Goal: Transaction & Acquisition: Subscribe to service/newsletter

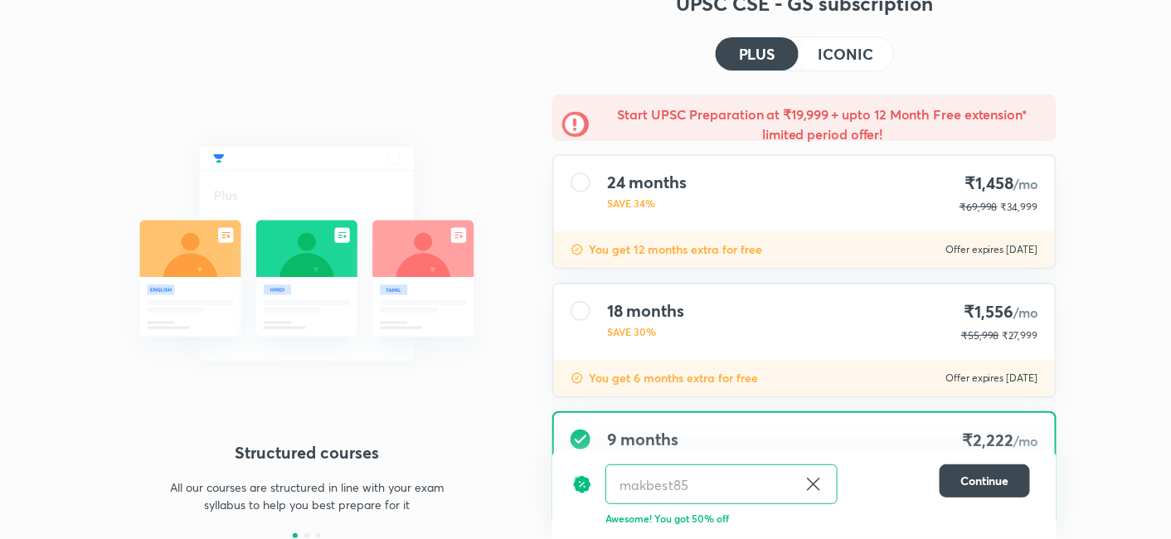
scroll to position [163, 0]
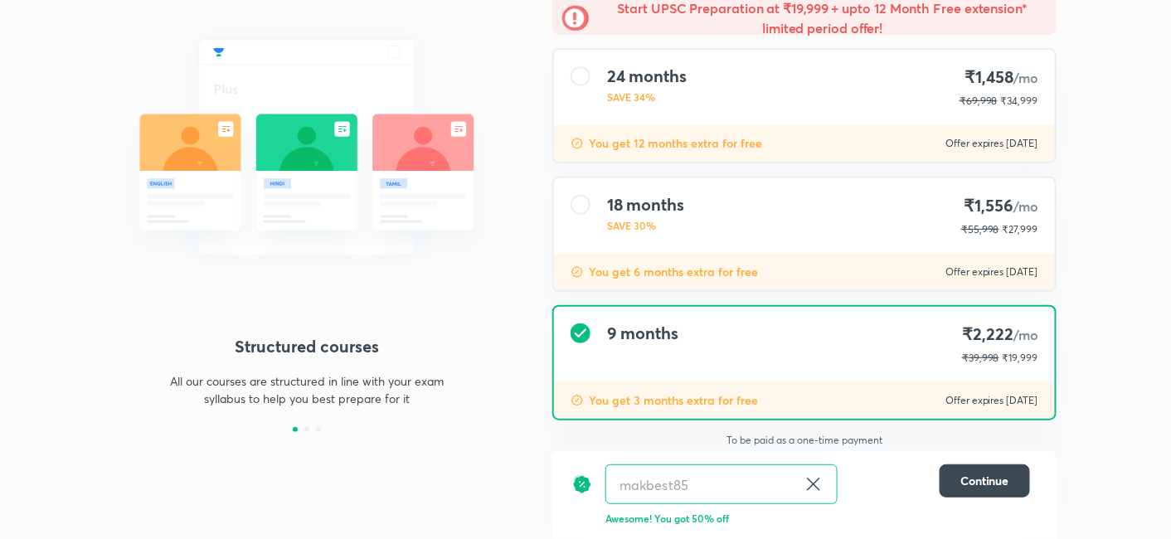
click at [678, 348] on div "9 months ₹2,222 /mo ₹39,998 ₹19,999" at bounding box center [804, 344] width 501 height 75
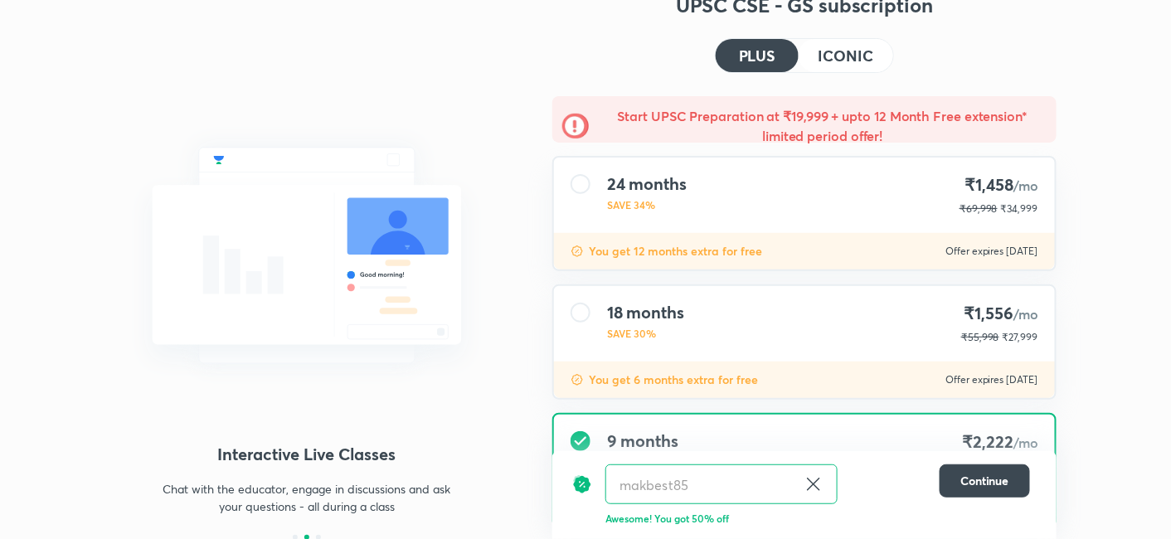
scroll to position [0, 0]
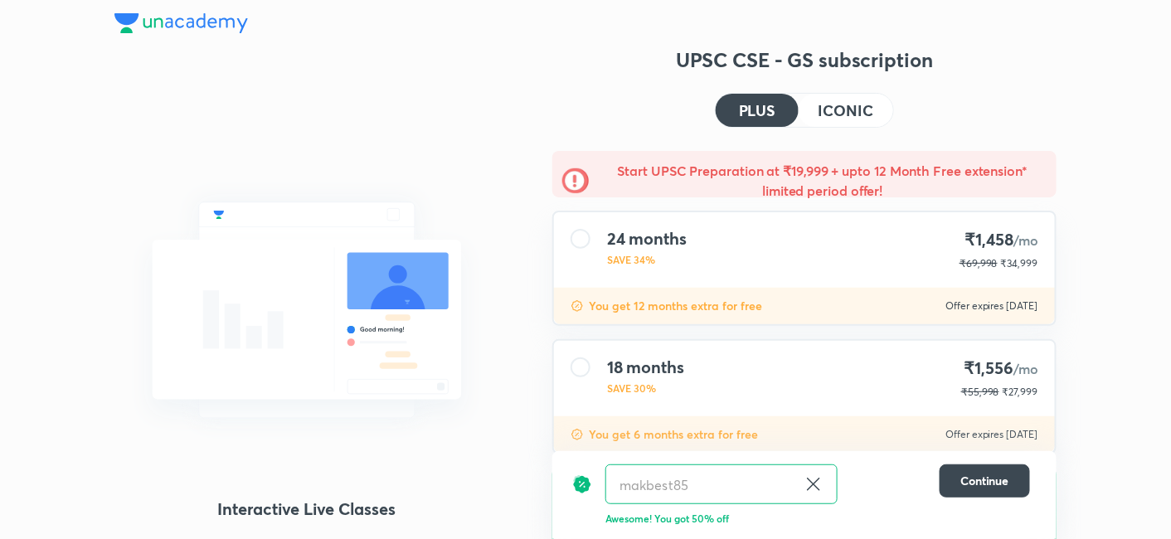
click at [222, 18] on img at bounding box center [181, 23] width 134 height 20
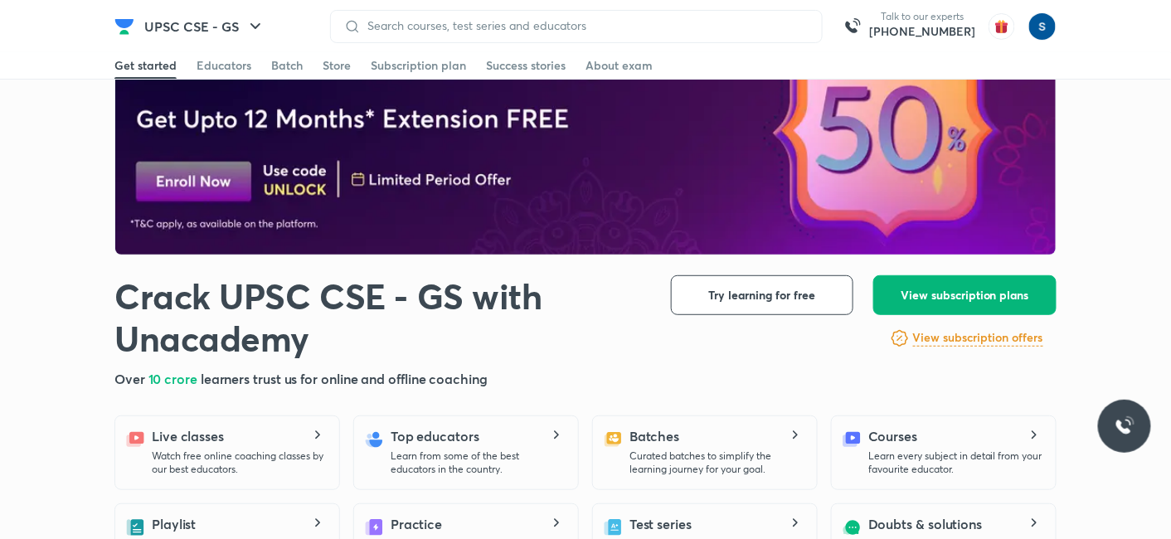
click at [999, 308] on button "View subscription plans" at bounding box center [964, 295] width 183 height 40
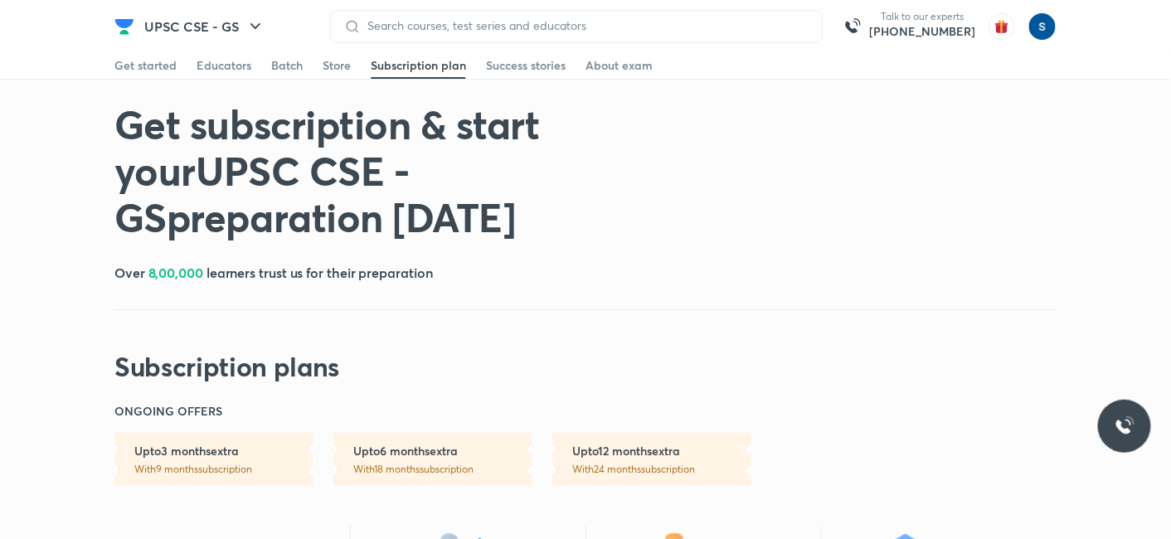
click at [750, 333] on div "Get subscription & start your UPSC CSE - GS preparation today Over 8,00,000 lea…" at bounding box center [585, 241] width 942 height 283
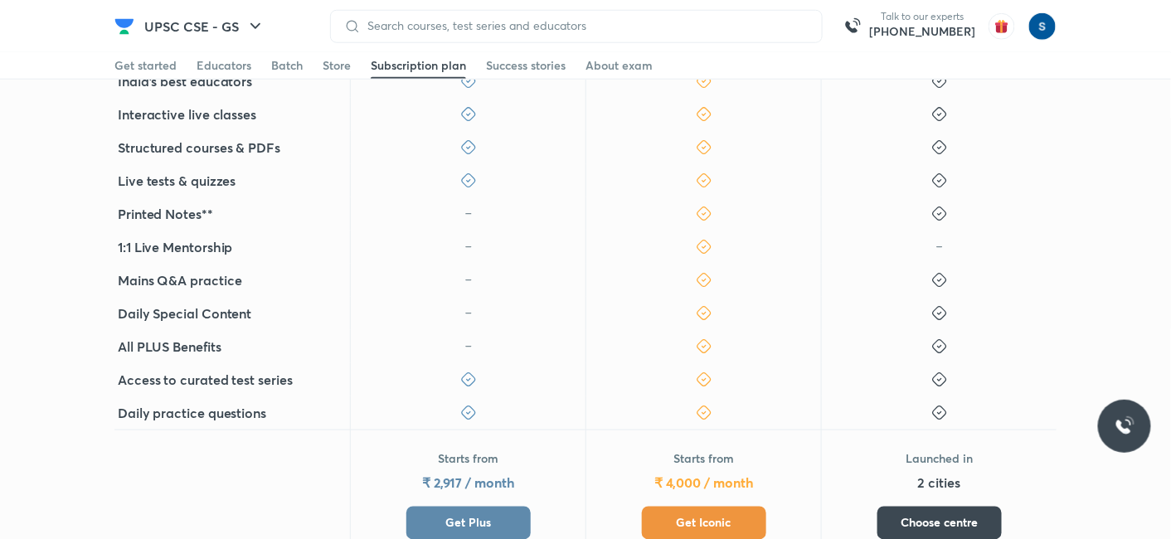
scroll to position [508, 0]
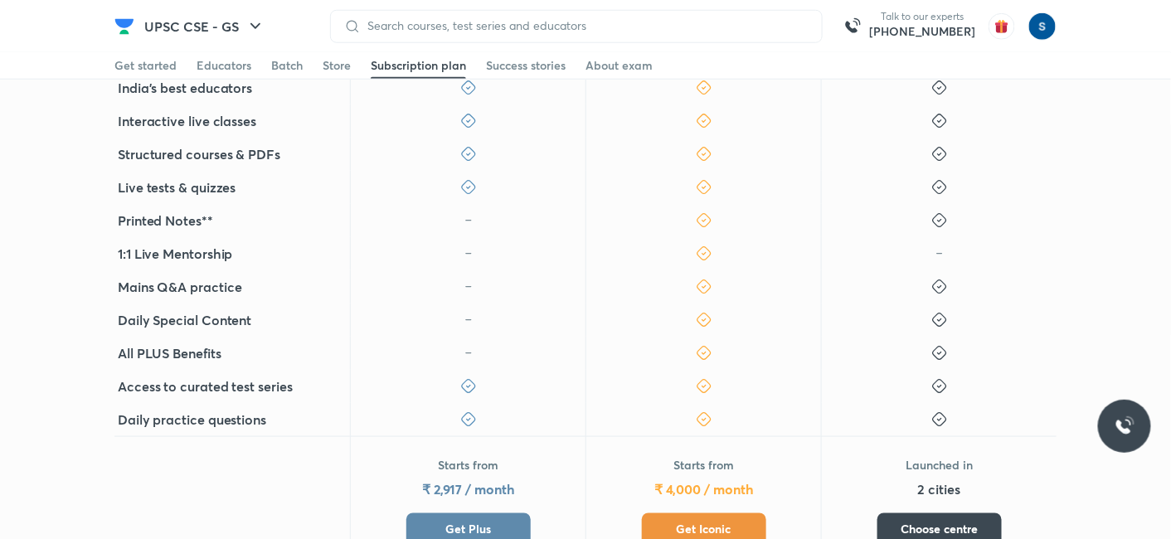
click at [282, 387] on h5 "Access to curated test series" at bounding box center [205, 387] width 175 height 20
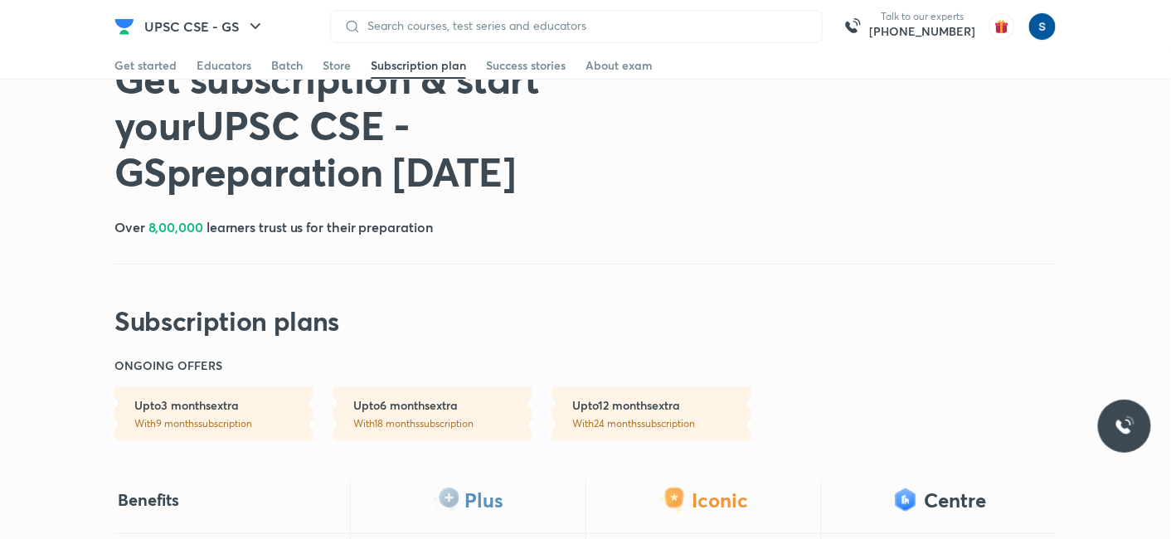
scroll to position [0, 0]
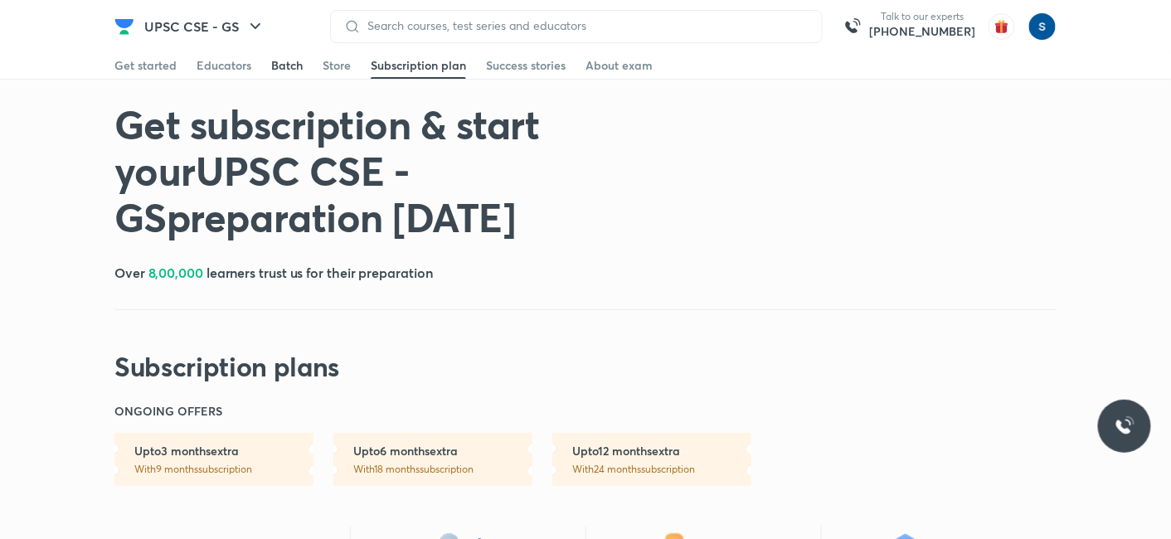
click at [272, 62] on div "Batch" at bounding box center [287, 65] width 32 height 17
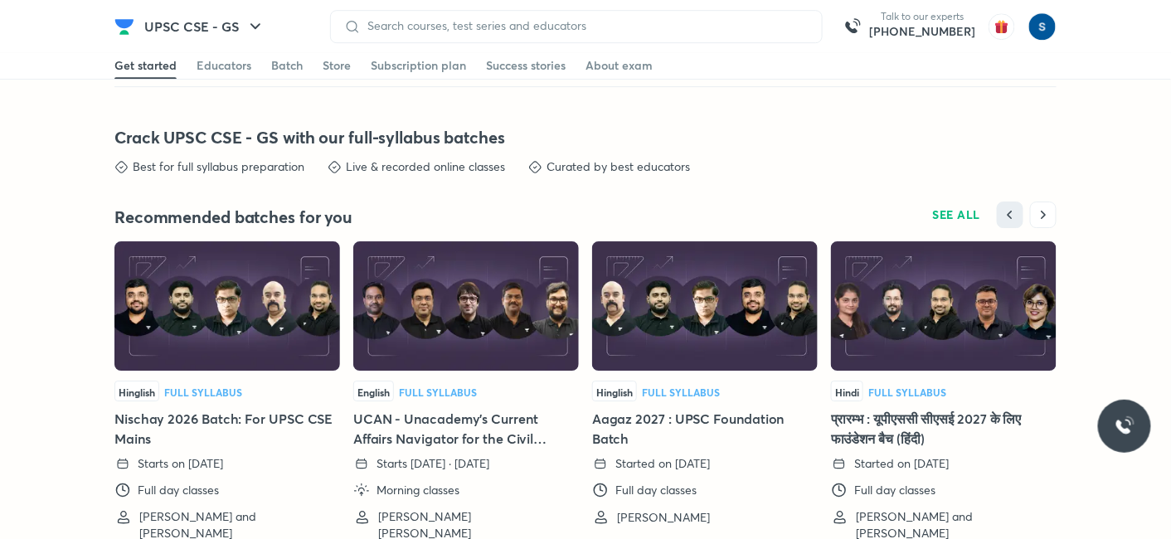
scroll to position [3581, 0]
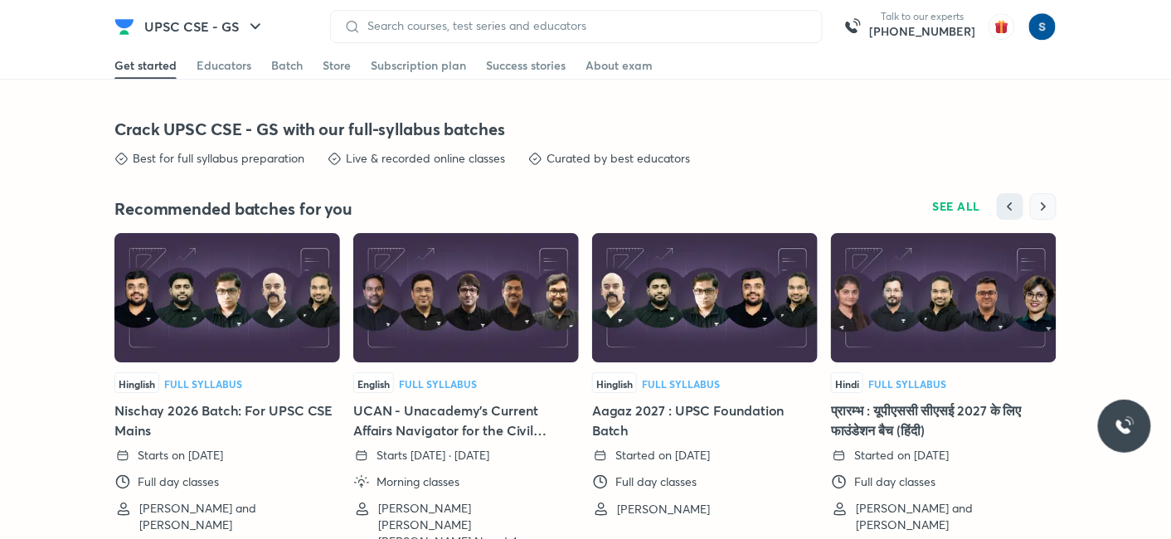
click at [1038, 205] on icon "button" at bounding box center [1043, 206] width 17 height 17
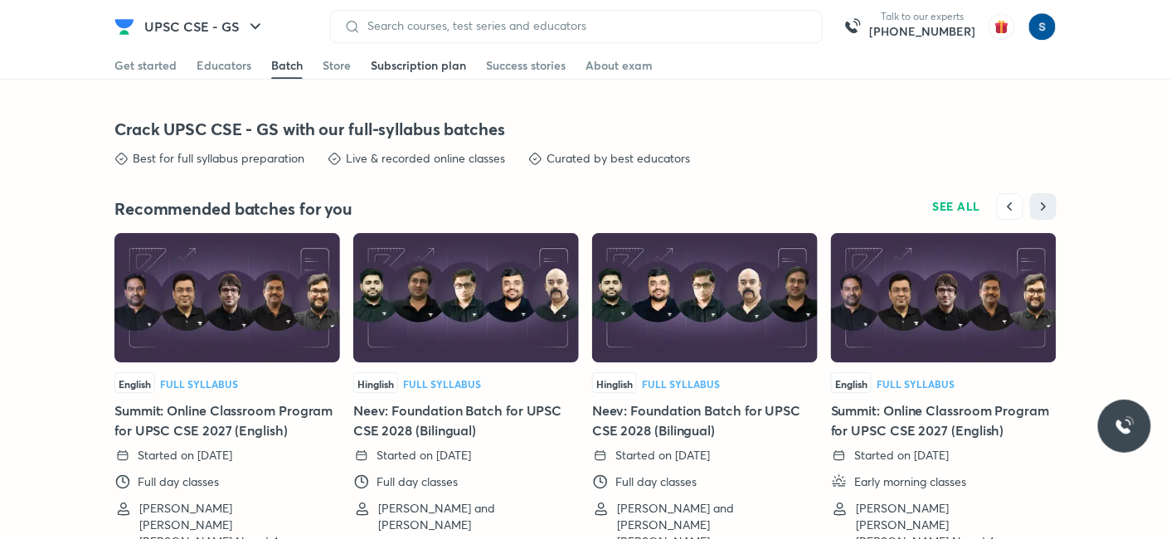
click at [395, 67] on div "Subscription plan" at bounding box center [418, 65] width 95 height 17
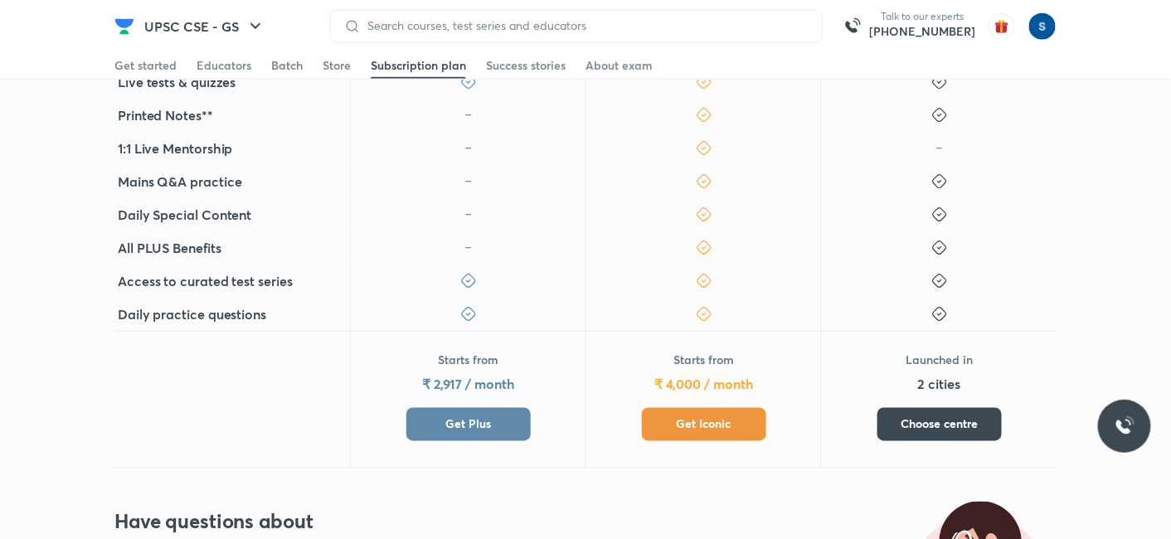
scroll to position [615, 0]
click at [463, 425] on span "Get Plus" at bounding box center [468, 424] width 46 height 17
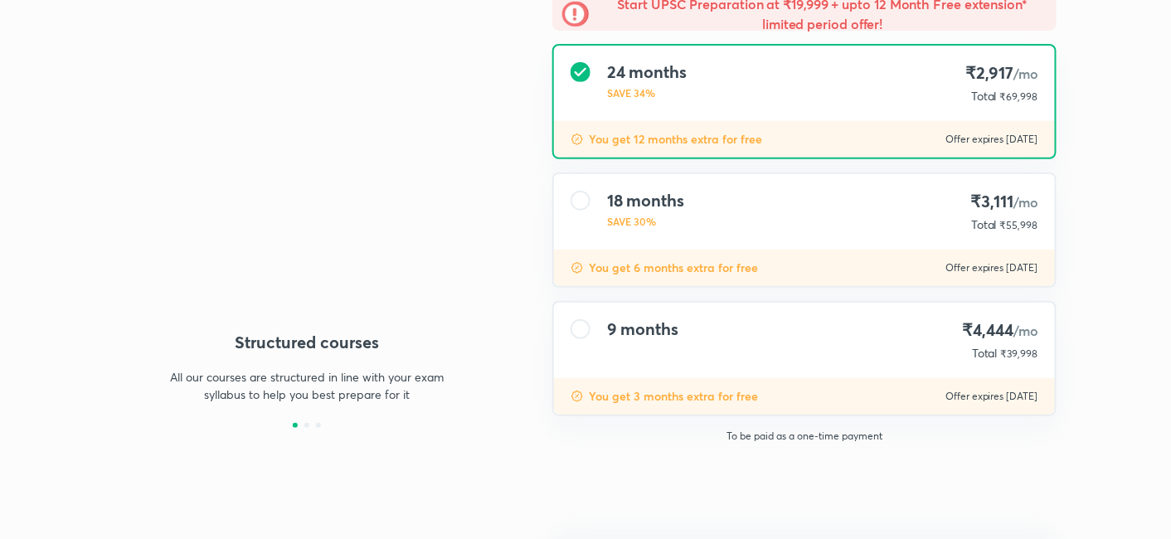
type input "makbest85"
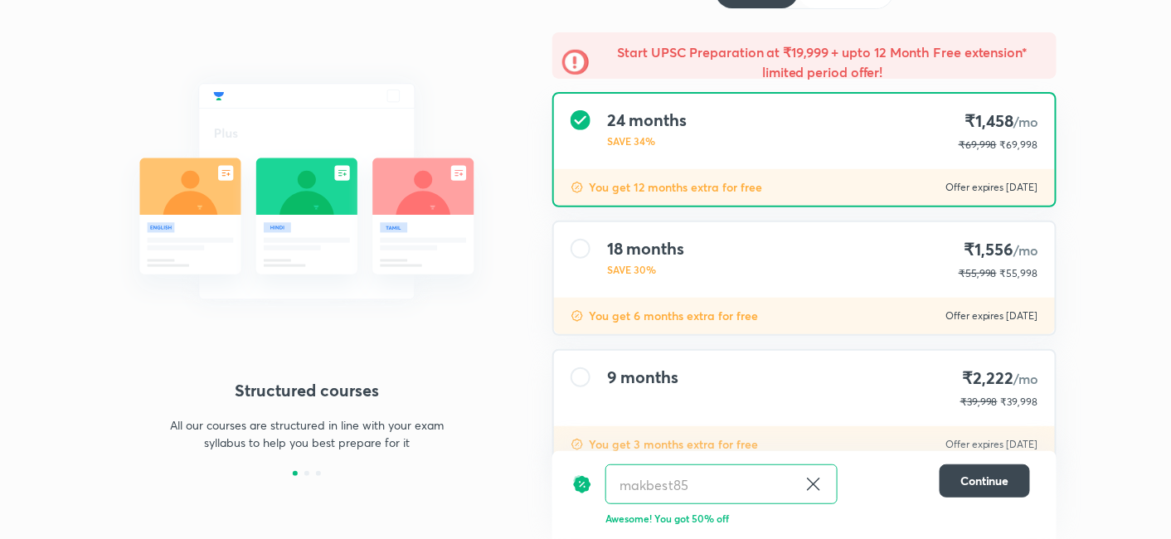
scroll to position [120, 0]
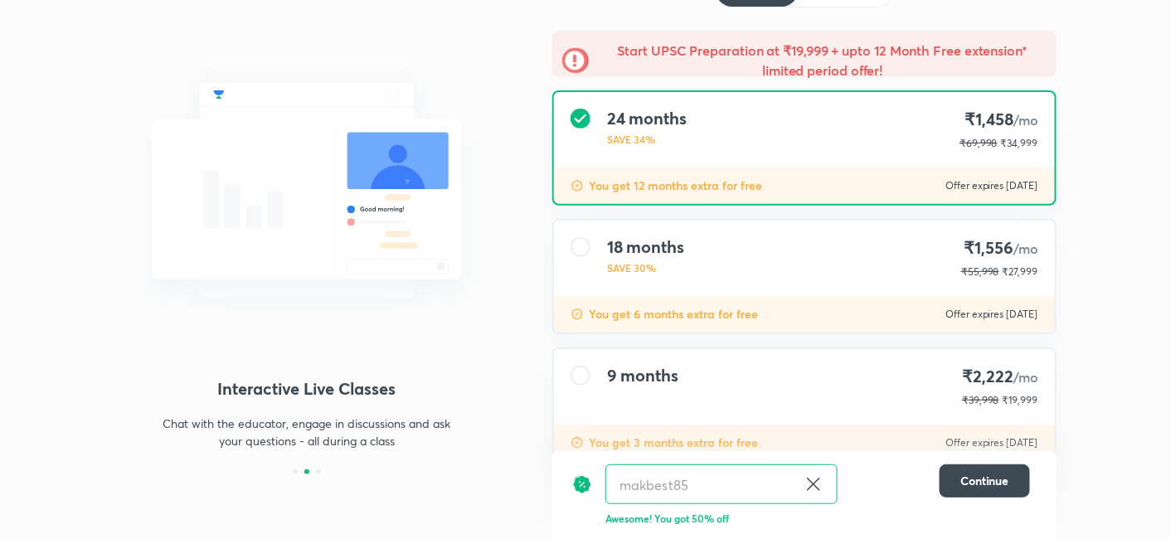
click at [681, 156] on div "24 months SAVE 34% ₹1,458 /mo ₹69,998 ₹34,999" at bounding box center [804, 129] width 501 height 75
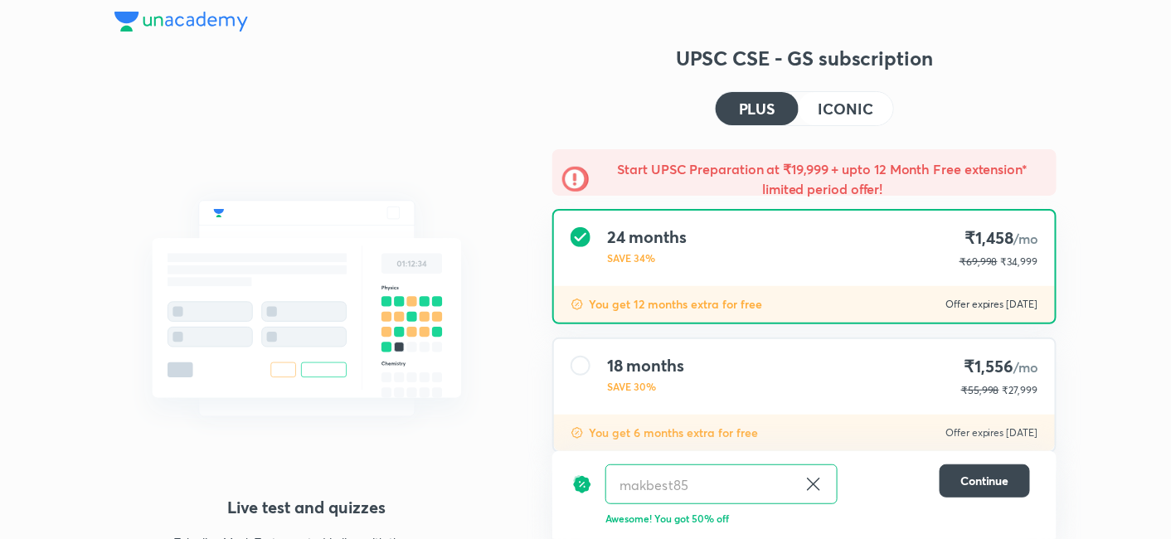
scroll to position [0, 0]
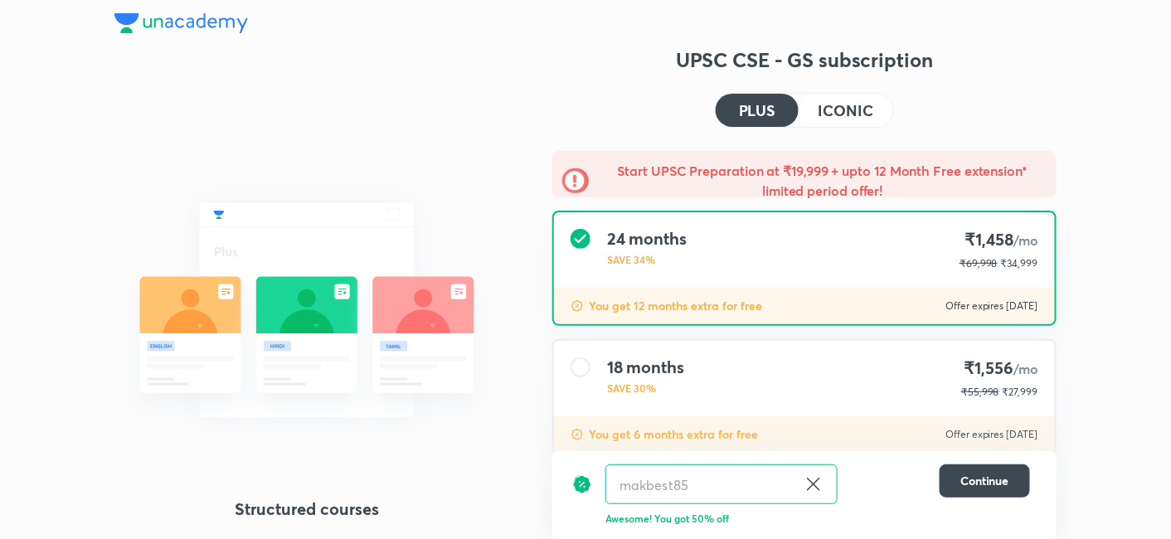
click at [162, 22] on img at bounding box center [181, 23] width 134 height 20
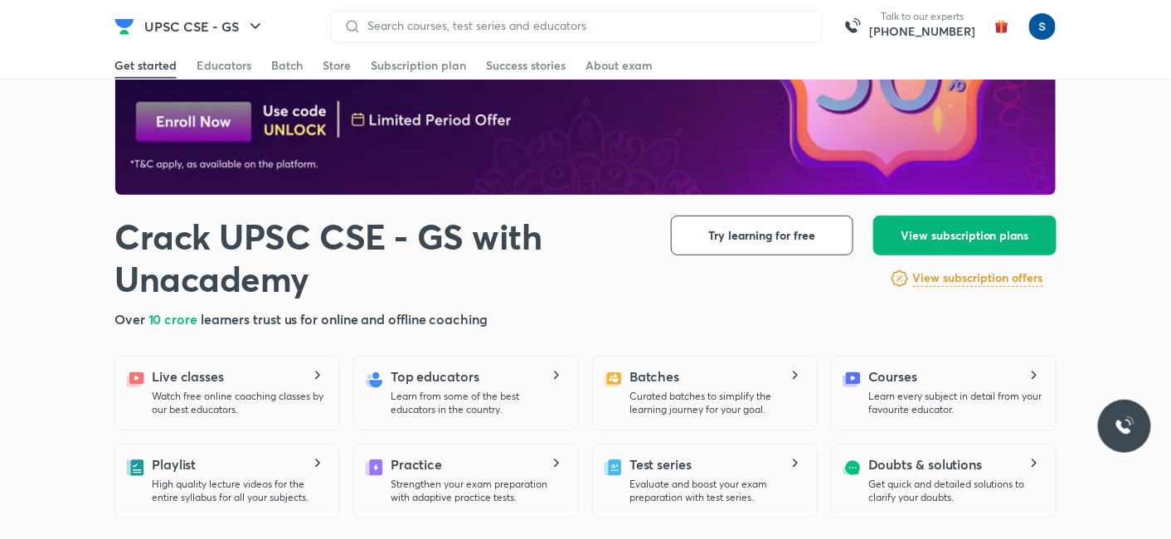
click at [970, 238] on span "View subscription plans" at bounding box center [965, 235] width 129 height 17
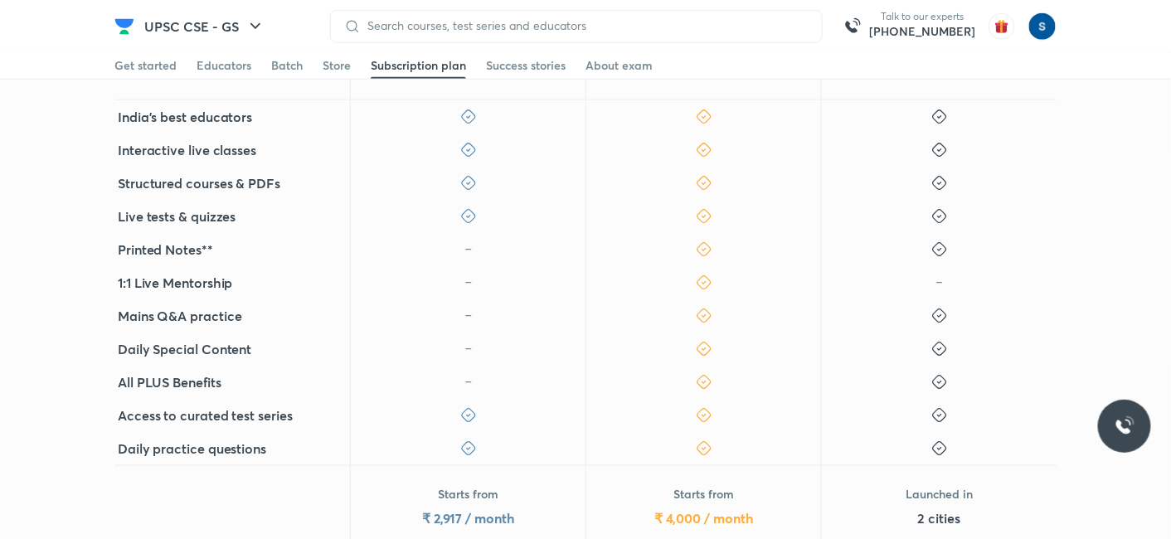
scroll to position [469, 0]
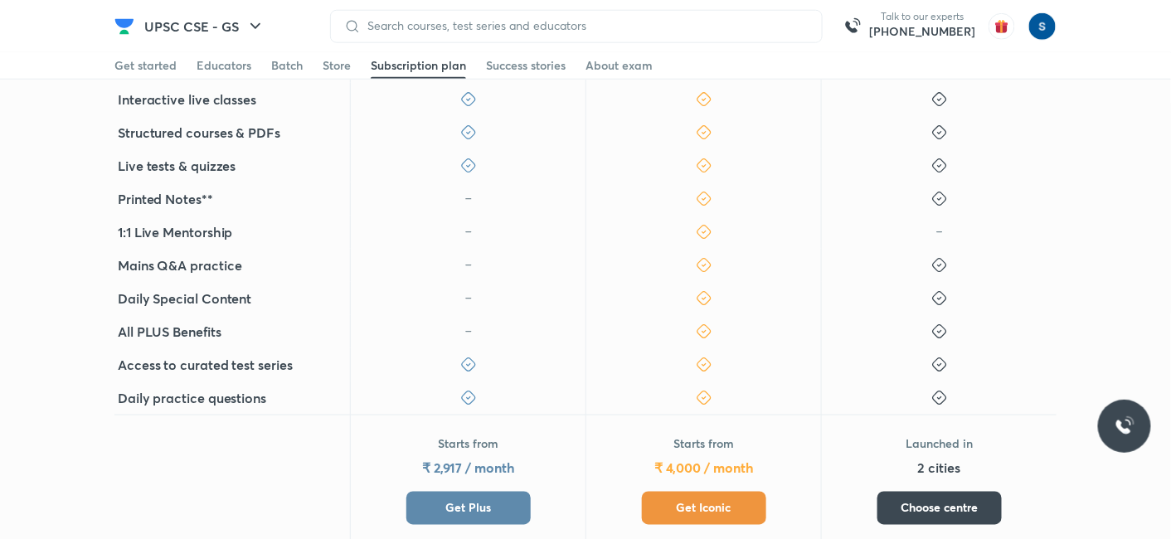
click at [712, 202] on icon at bounding box center [704, 199] width 17 height 17
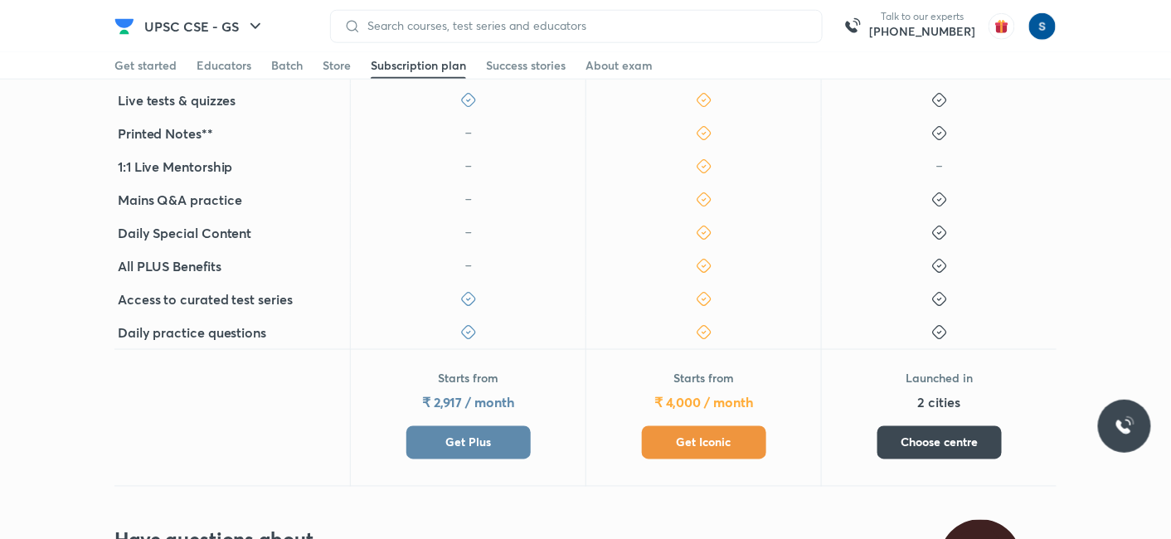
scroll to position [604, 0]
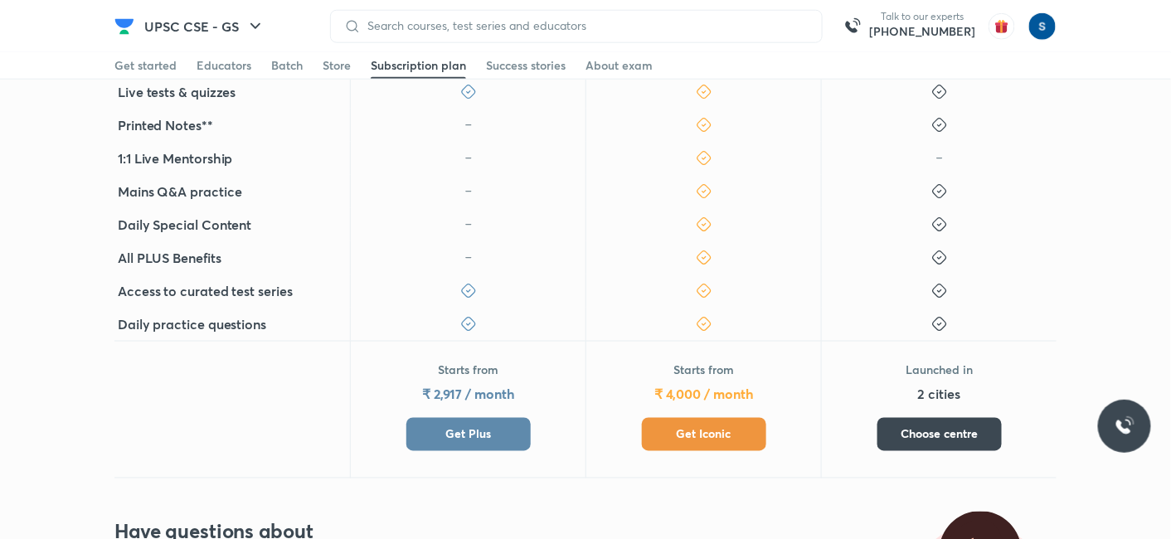
click at [483, 424] on button "Get Plus" at bounding box center [468, 434] width 124 height 33
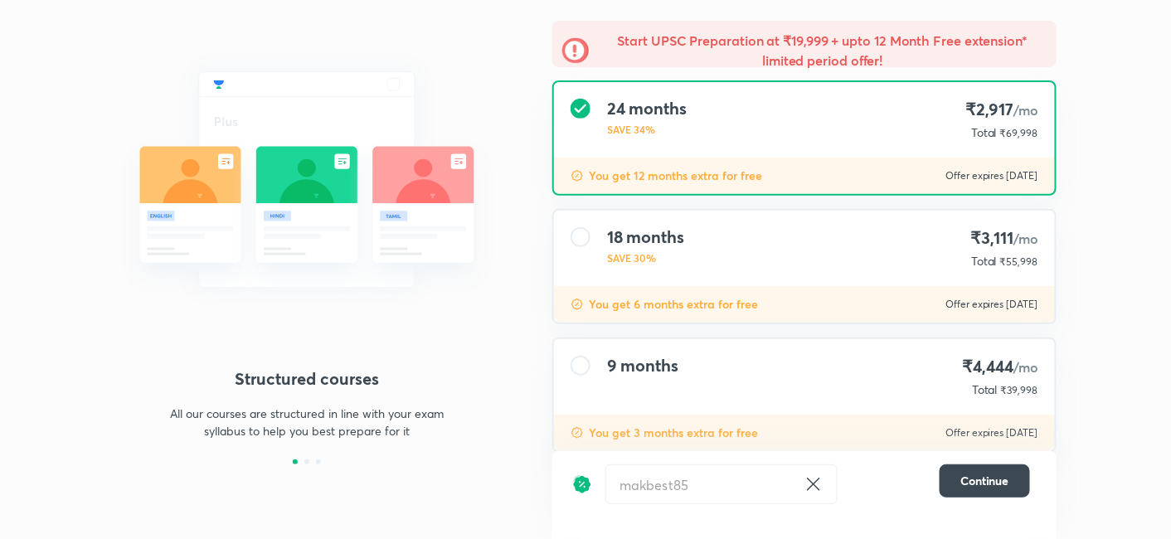
scroll to position [161, 0]
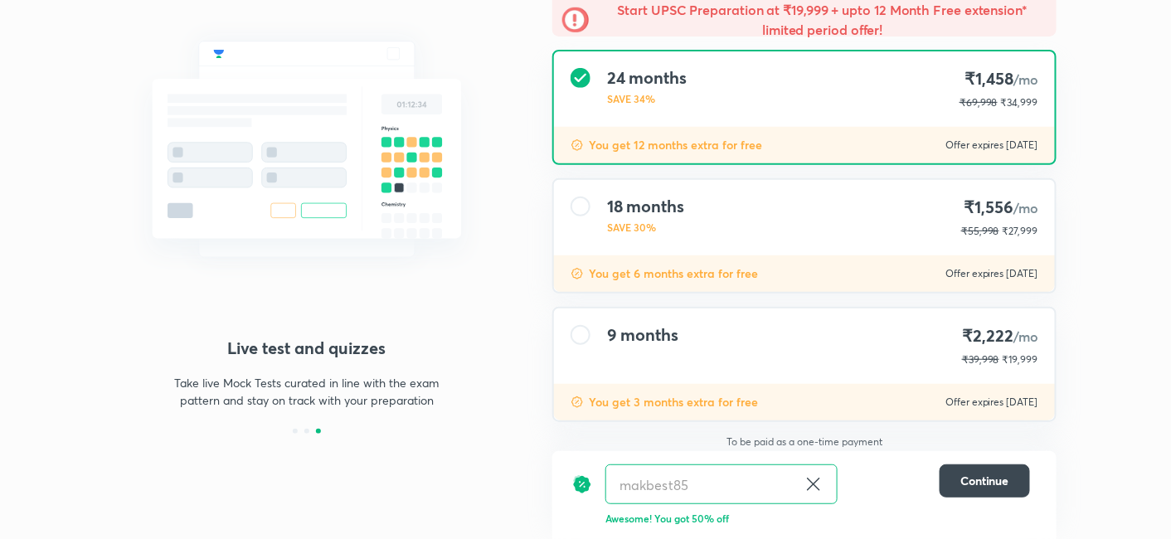
click at [848, 317] on div "9 months ₹2,222 /mo ₹39,998 ₹19,999" at bounding box center [804, 346] width 501 height 75
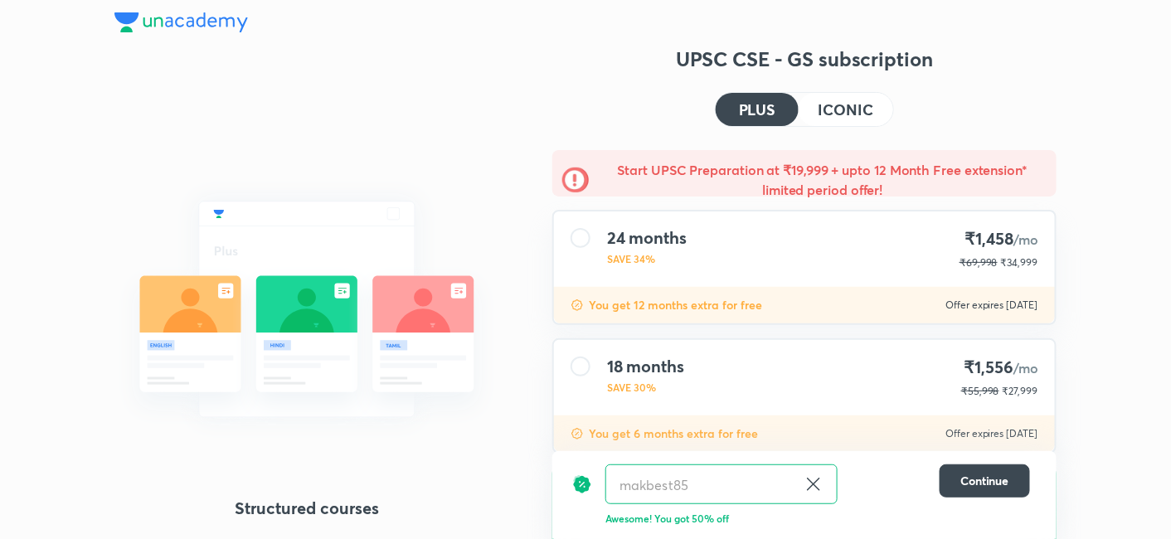
scroll to position [0, 0]
click at [872, 109] on h4 "ICONIC" at bounding box center [846, 110] width 55 height 15
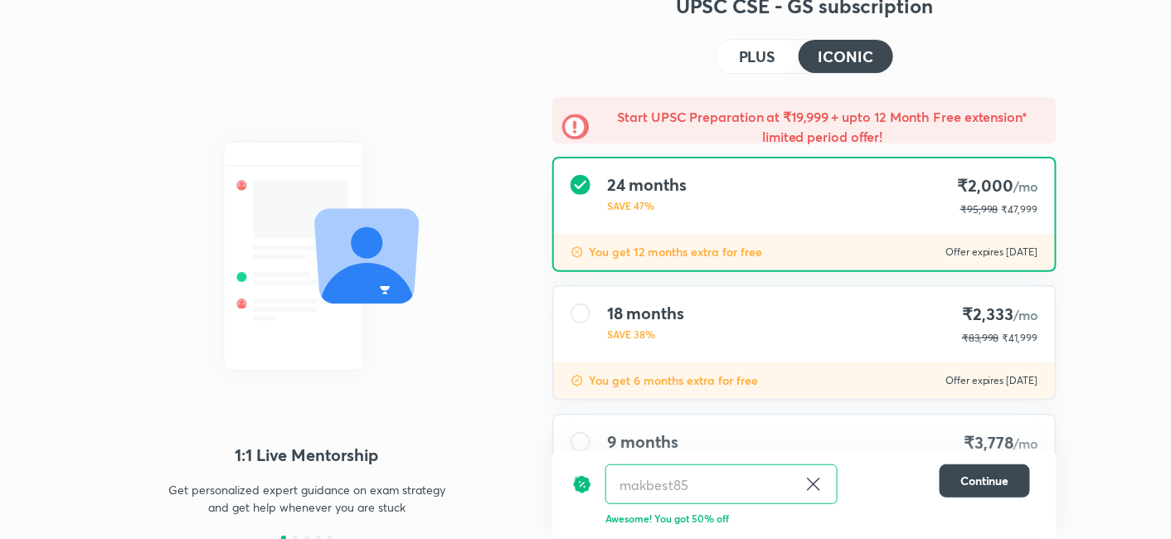
scroll to position [55, 0]
click at [731, 48] on button "PLUS" at bounding box center [757, 55] width 83 height 33
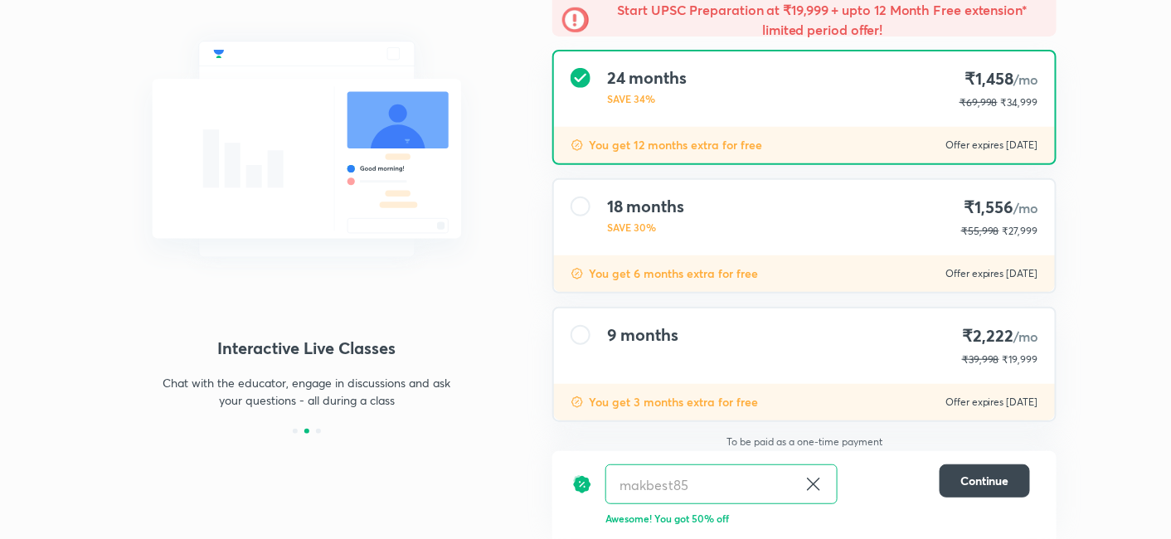
scroll to position [163, 0]
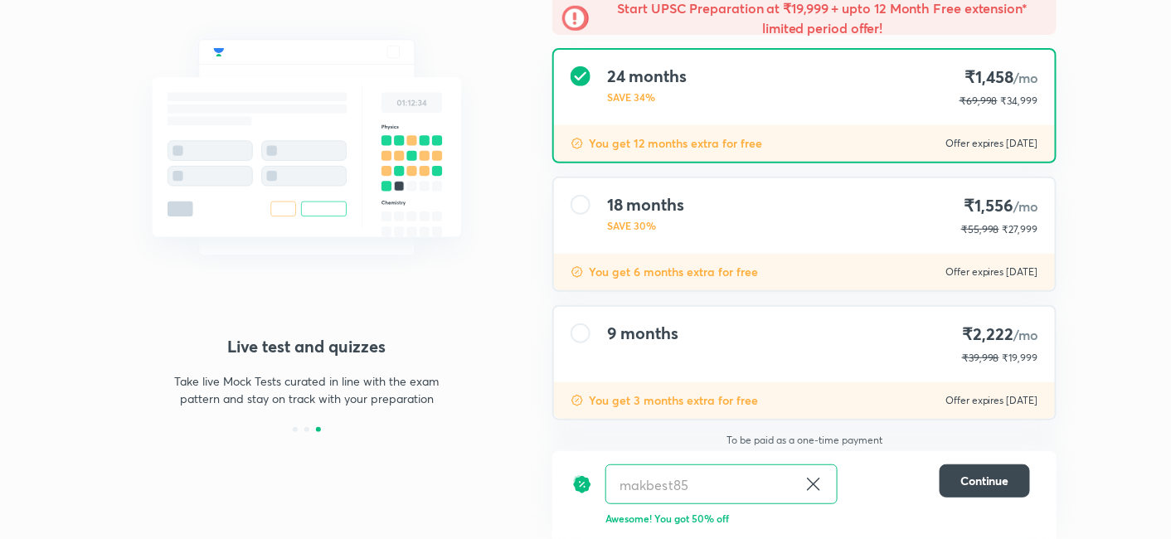
click at [727, 187] on div "18 months SAVE 30% ₹1,556 /mo ₹55,998 ₹27,999" at bounding box center [804, 215] width 501 height 75
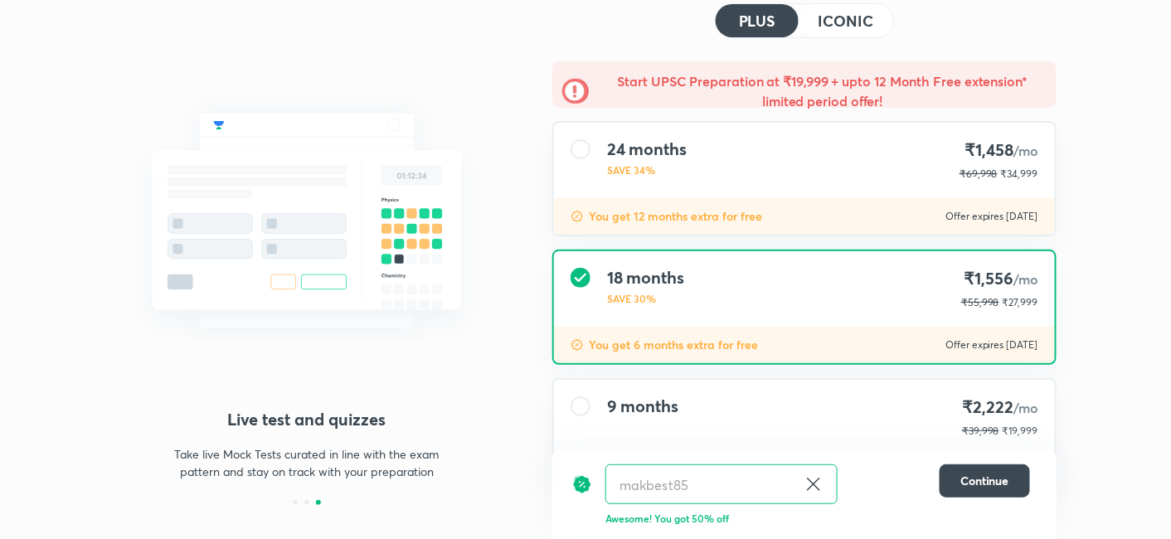
scroll to position [71, 0]
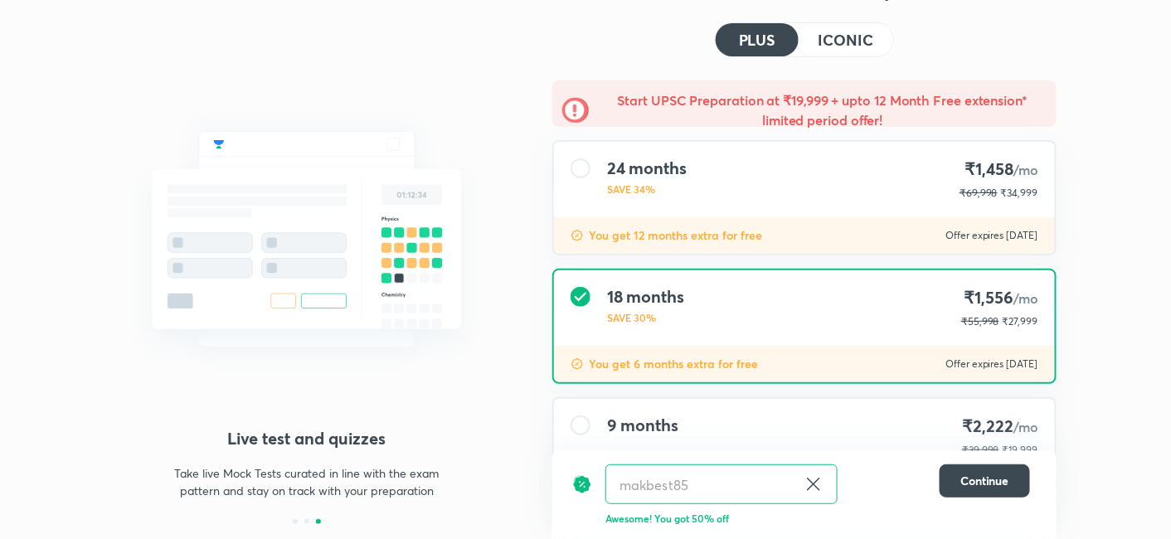
click at [839, 38] on h4 "ICONIC" at bounding box center [846, 39] width 55 height 15
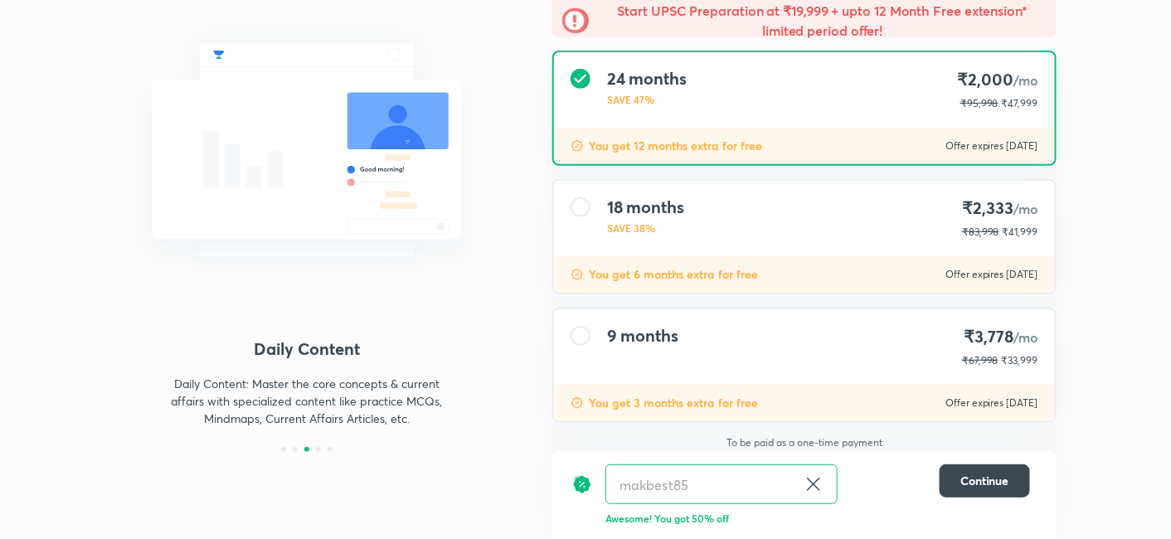
scroll to position [163, 0]
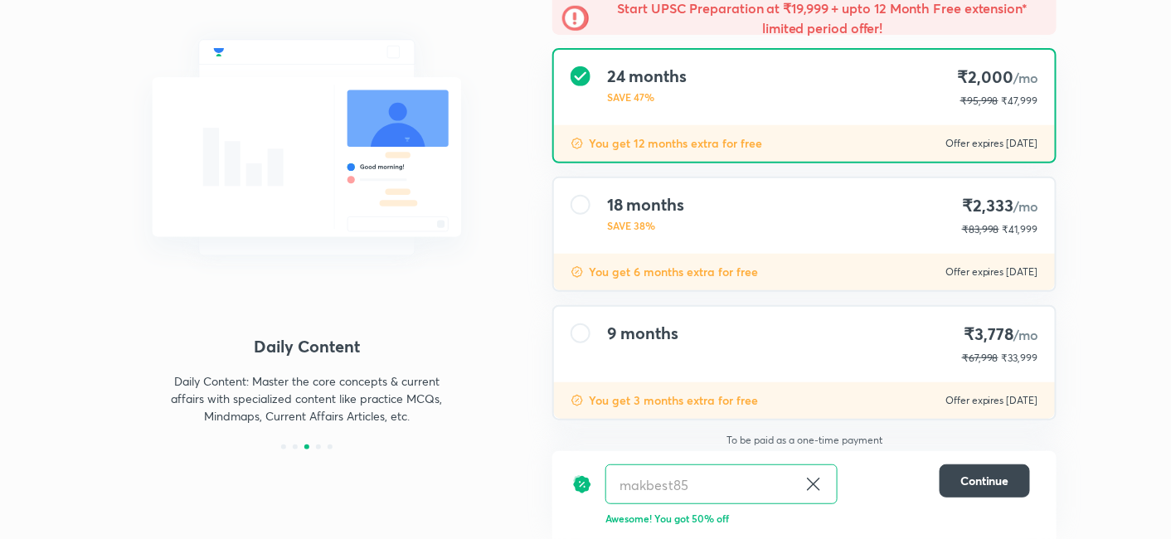
click at [776, 390] on div "You get 3 months extra for free Offer expires [DATE]" at bounding box center [804, 400] width 501 height 36
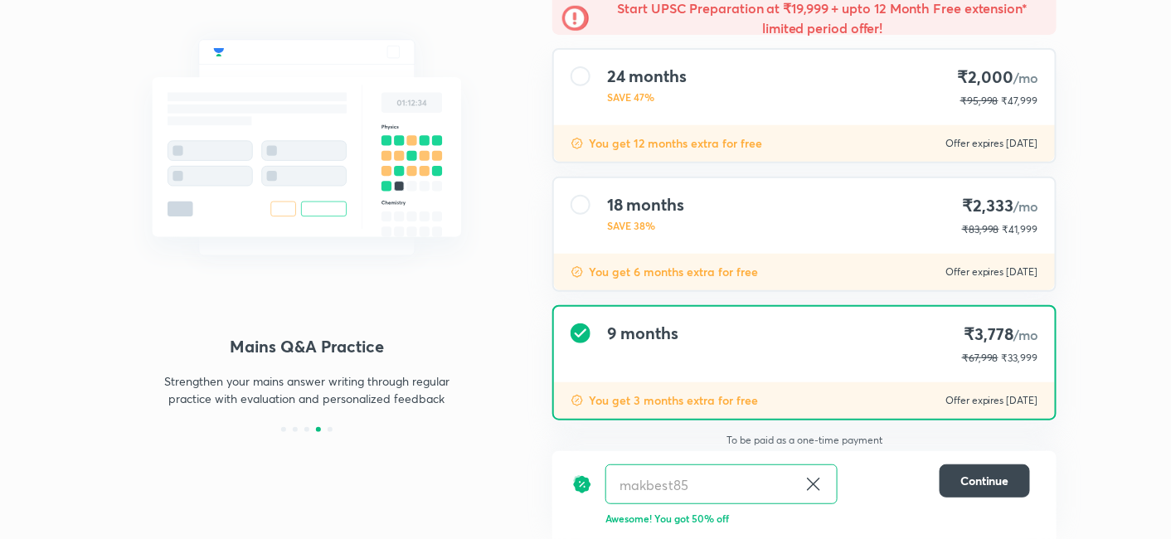
scroll to position [145, 0]
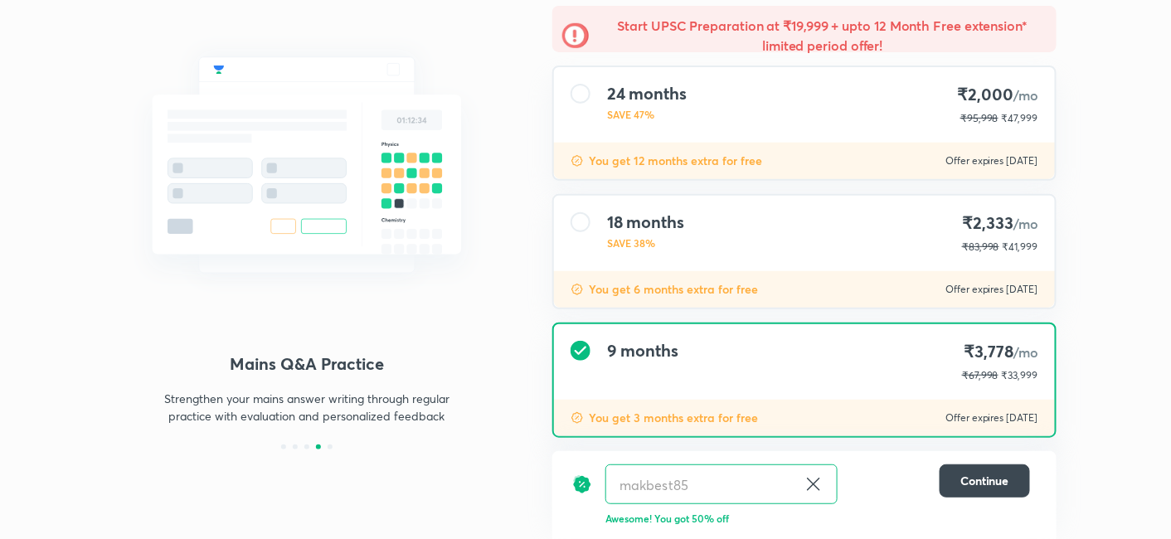
click at [819, 255] on div "18 months SAVE 38% ₹2,333 /mo ₹83,998 ₹41,999" at bounding box center [804, 233] width 501 height 75
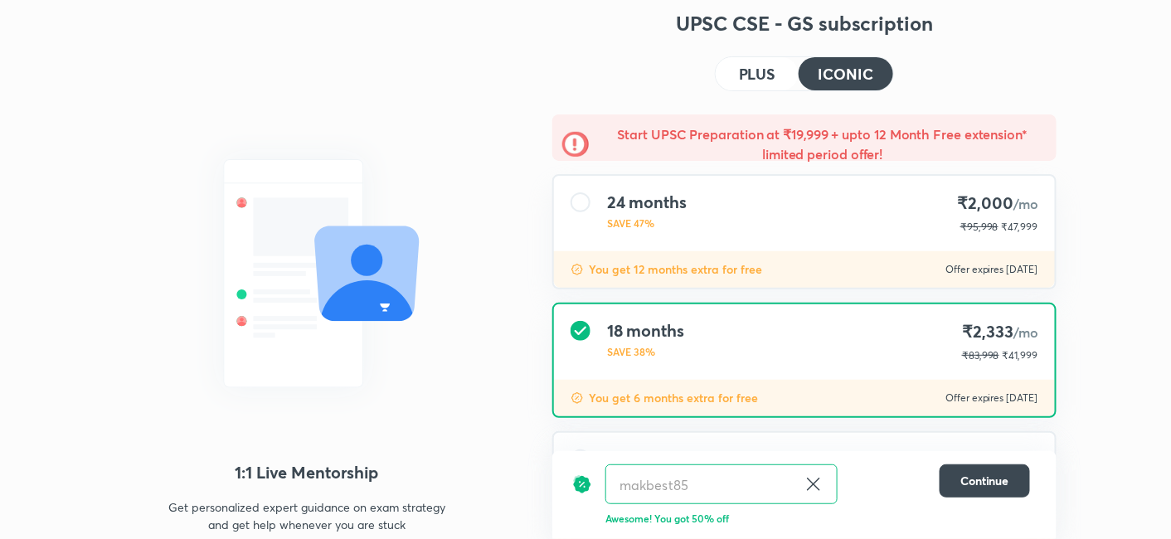
scroll to position [31, 0]
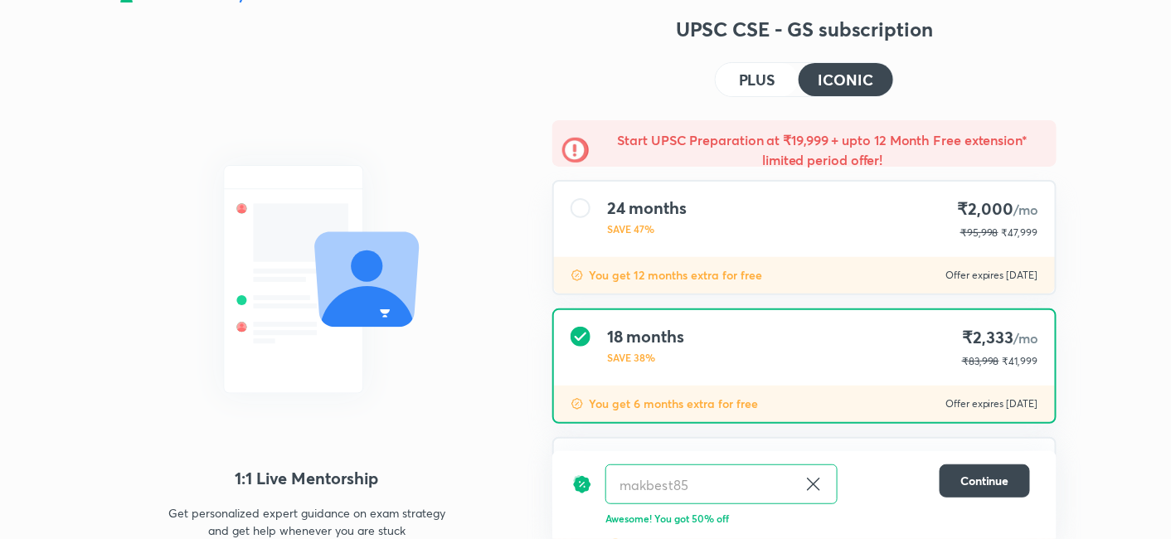
click at [752, 92] on button "PLUS" at bounding box center [757, 79] width 83 height 33
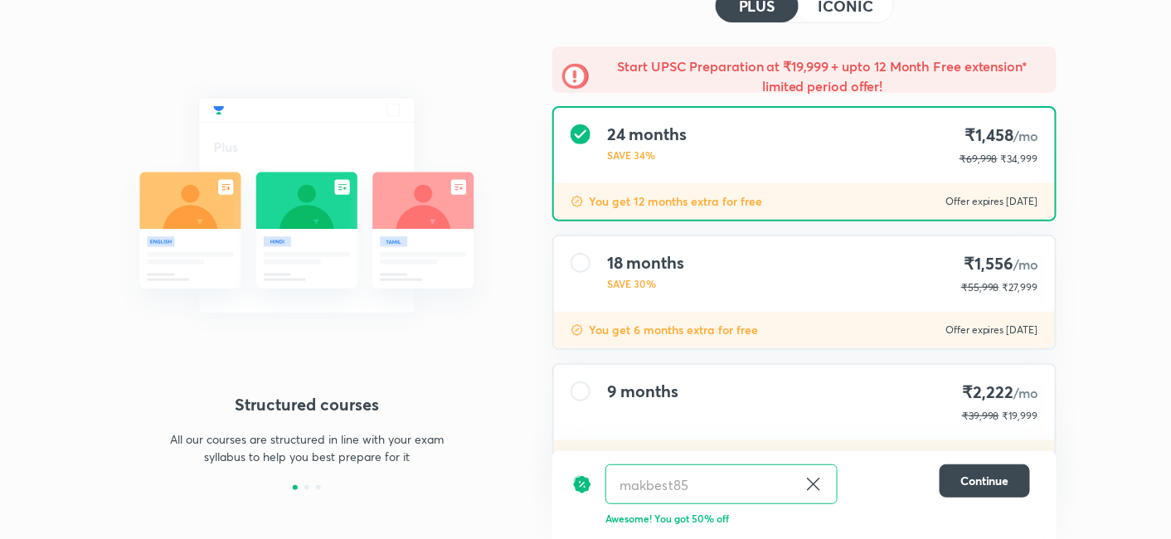
scroll to position [163, 0]
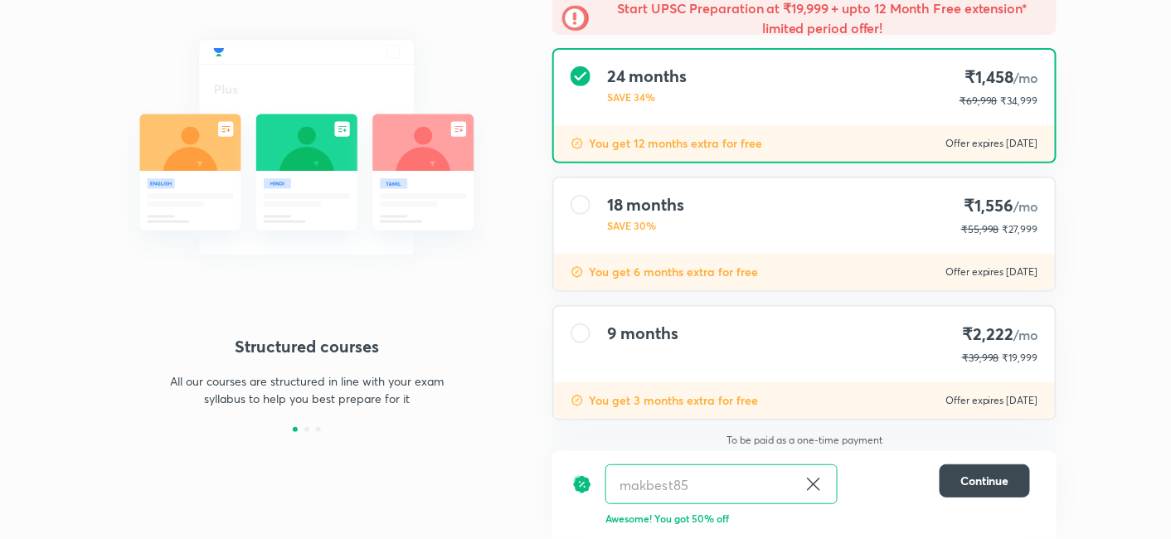
click at [801, 241] on div "18 months SAVE 30% ₹1,556 /mo ₹55,998 ₹27,999" at bounding box center [804, 215] width 501 height 75
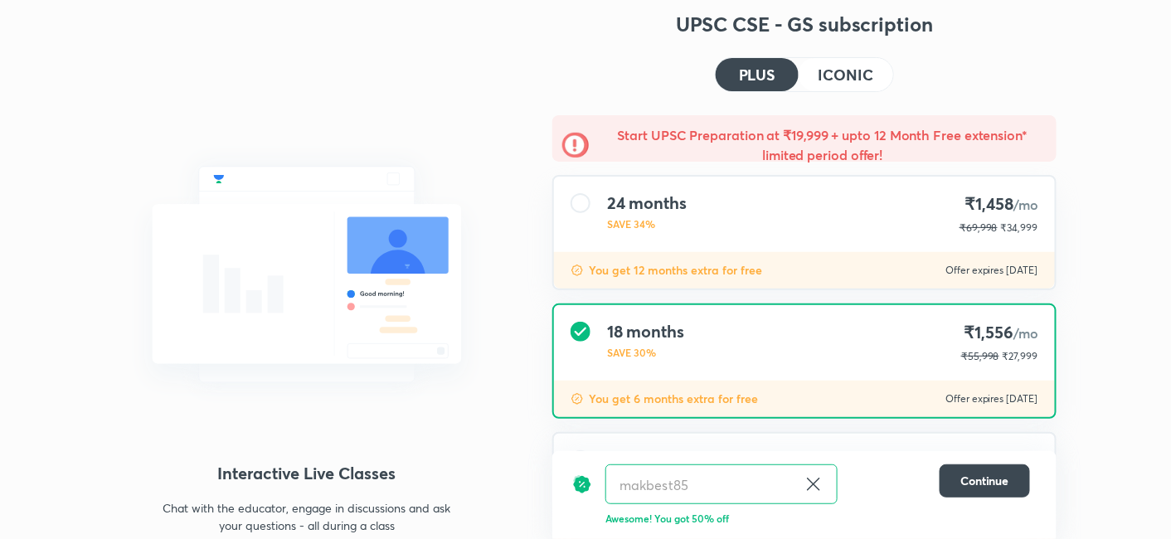
scroll to position [42, 0]
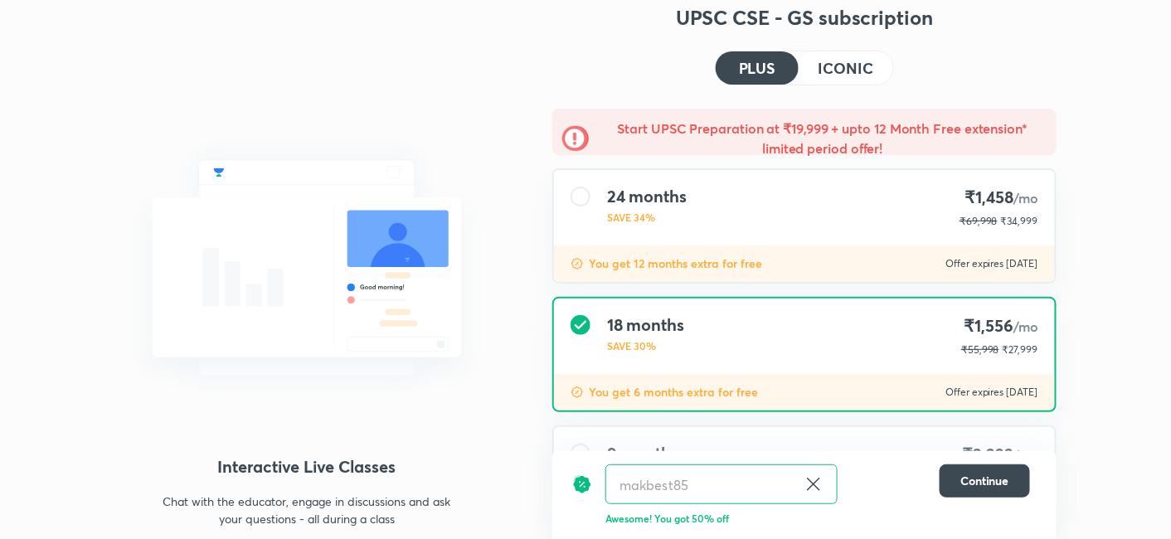
click at [767, 228] on div "24 months SAVE 34% ₹1,458 /mo ₹69,998 ₹34,999" at bounding box center [804, 207] width 501 height 75
